Goal: Information Seeking & Learning: Learn about a topic

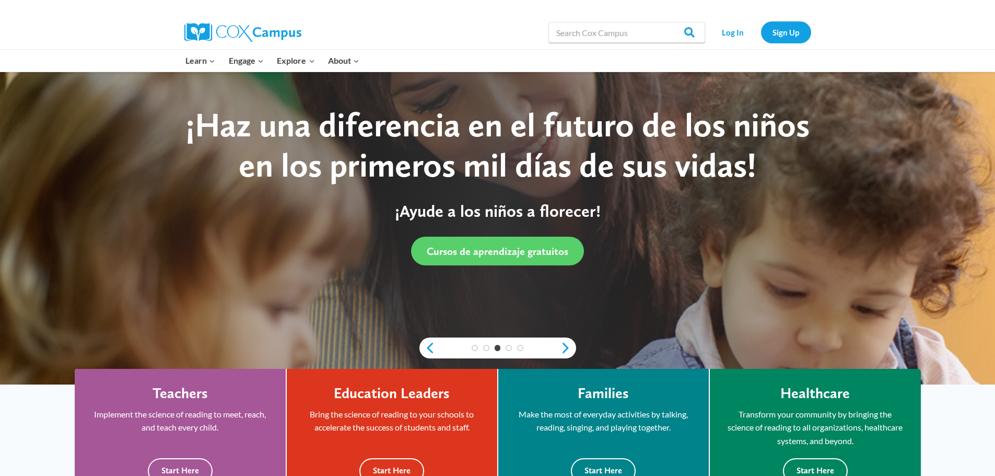
scroll to position [209, 0]
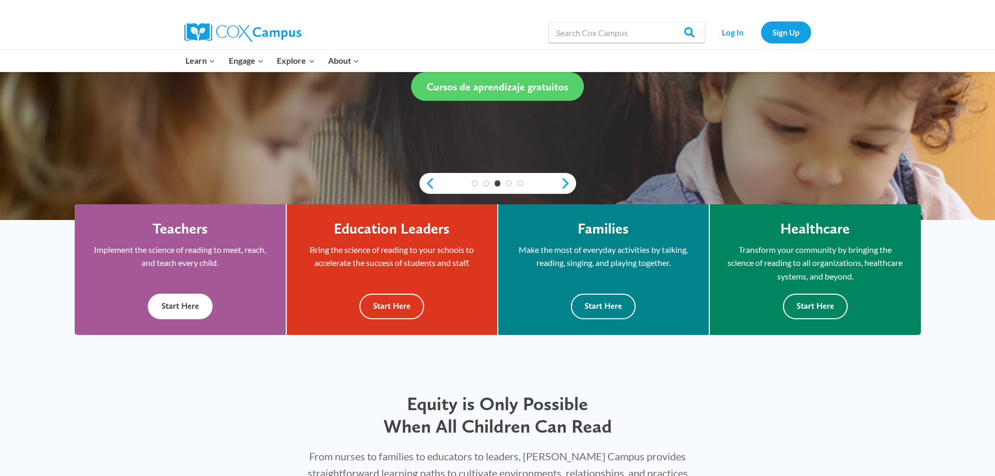
click at [179, 314] on button "Start Here" at bounding box center [180, 307] width 65 height 26
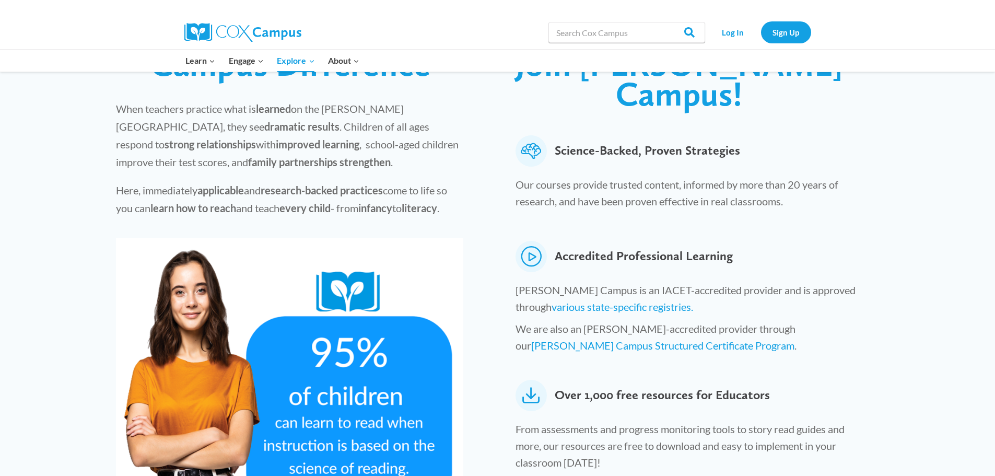
scroll to position [366, 0]
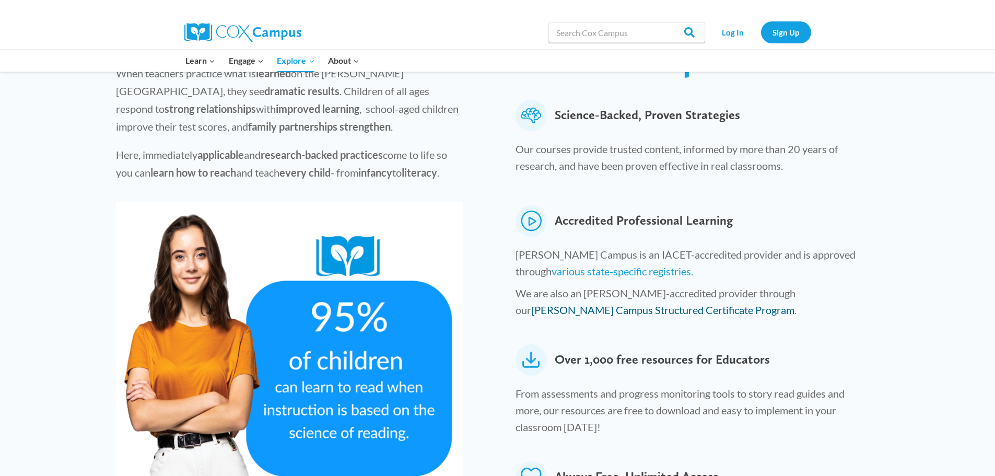
click at [588, 303] on link "[PERSON_NAME] Campus Structured Certificate Program" at bounding box center [662, 309] width 263 height 13
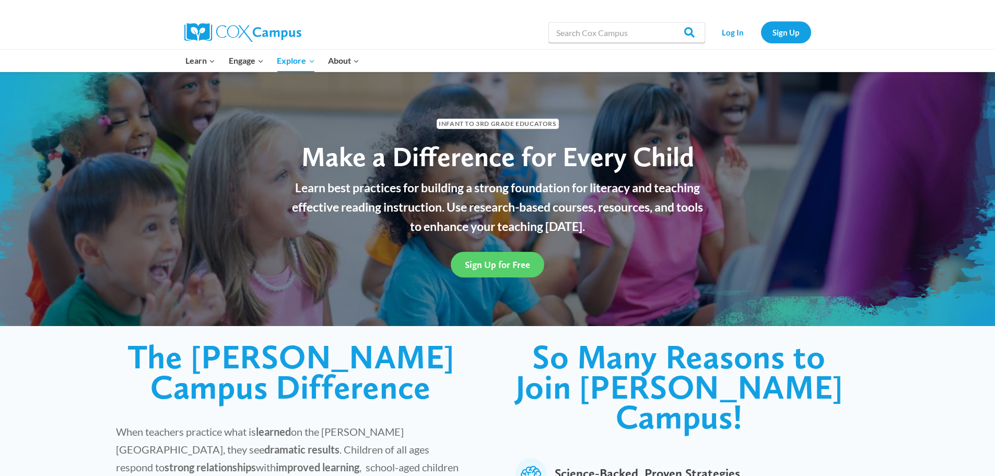
scroll to position [0, 0]
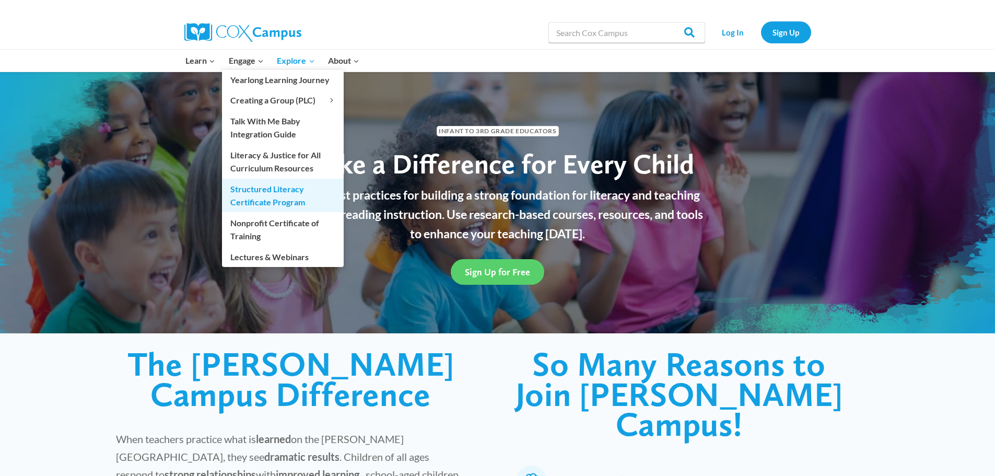
click at [261, 196] on link "Structured Literacy Certificate Program" at bounding box center [283, 195] width 122 height 33
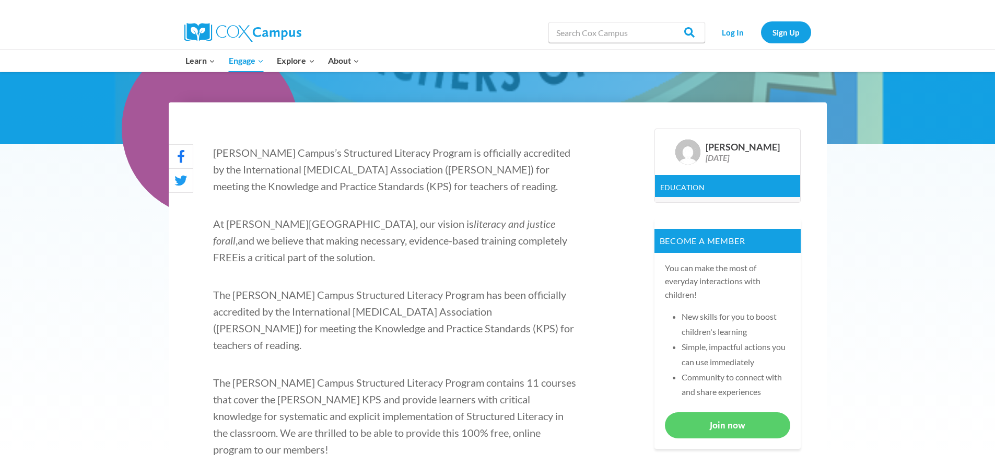
scroll to position [261, 0]
